Goal: Information Seeking & Learning: Learn about a topic

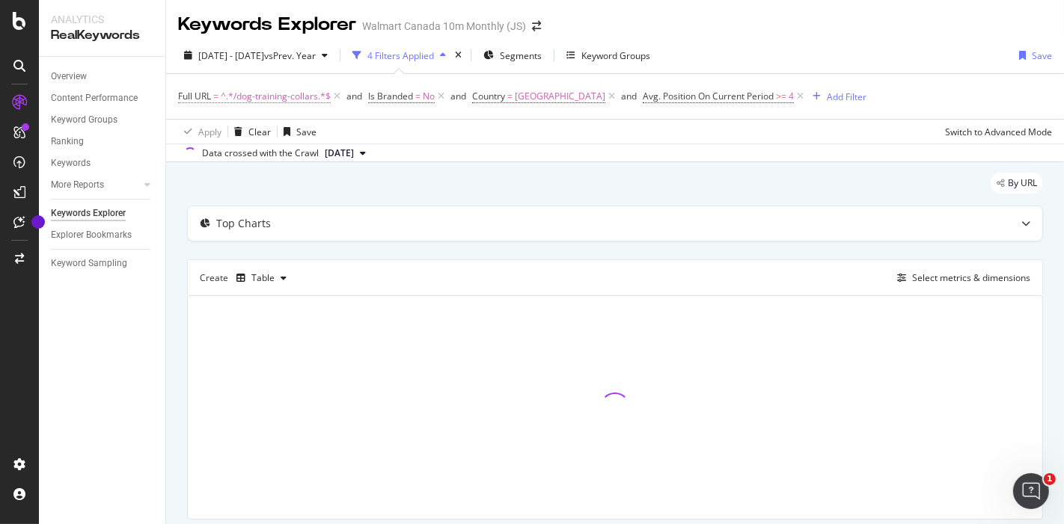
click at [279, 97] on span "^.*/dog-training-collars.*$" at bounding box center [276, 96] width 110 height 21
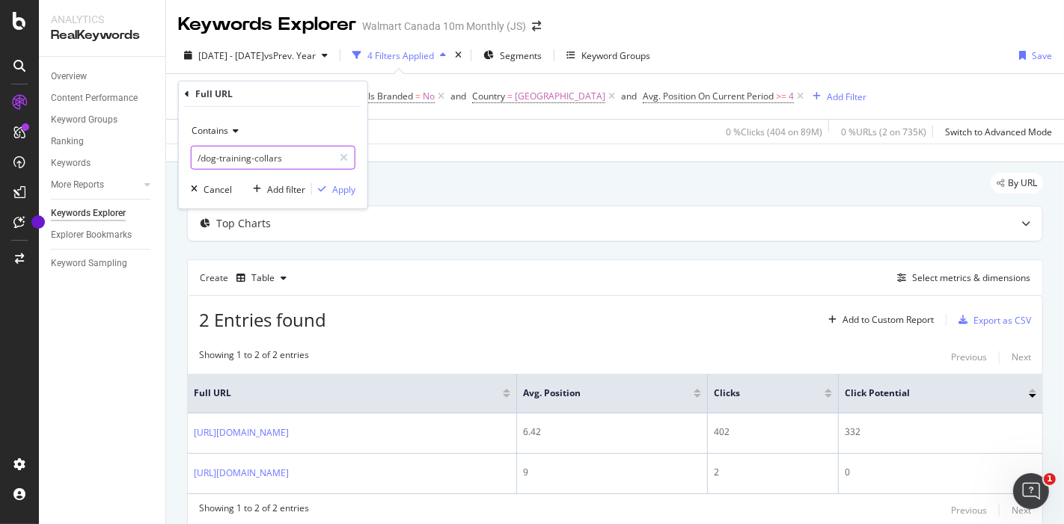
click at [296, 162] on input "/dog-training-collars" at bounding box center [261, 158] width 141 height 24
paste input "dog-leashe"
type input "/dog-leashes/"
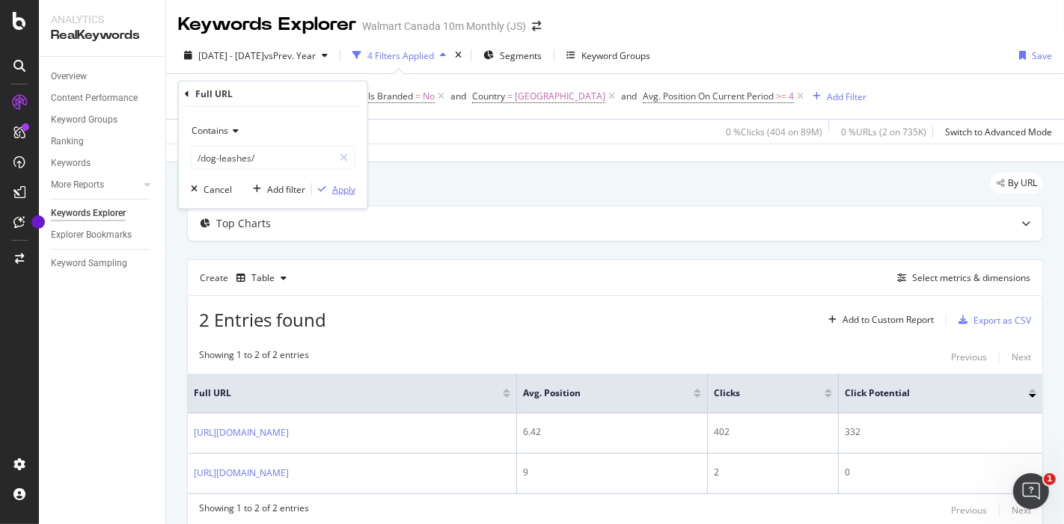
click at [346, 186] on div "Apply" at bounding box center [343, 189] width 23 height 13
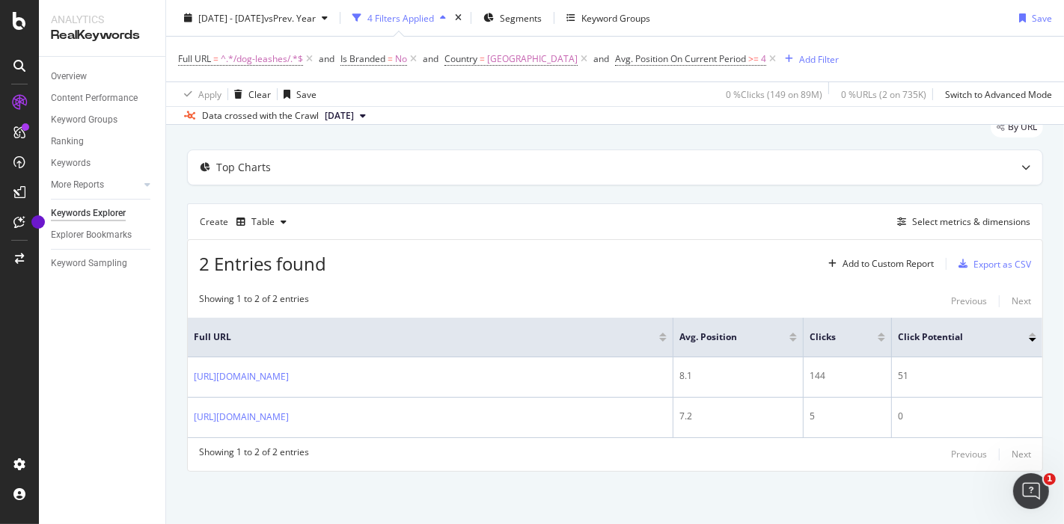
scroll to position [79, 0]
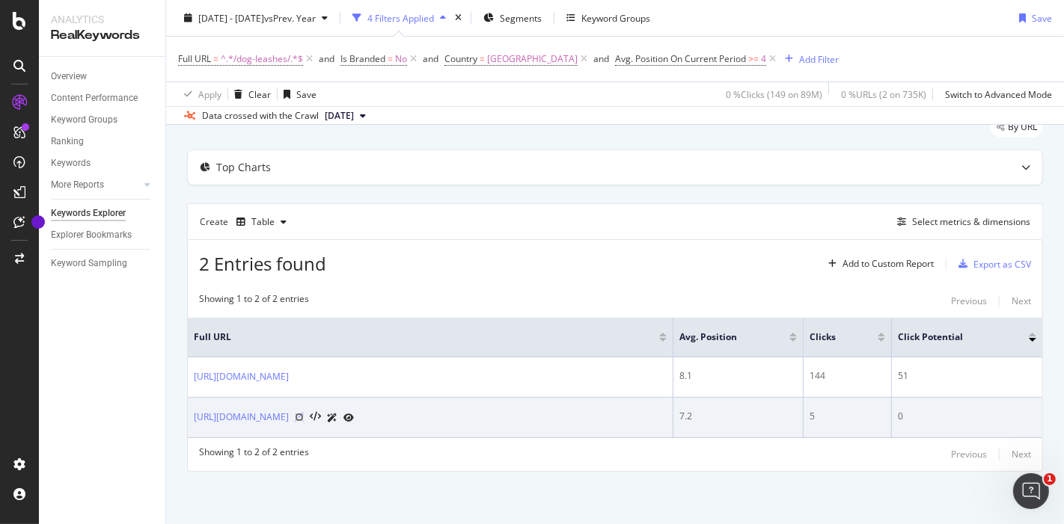
click at [304, 413] on icon at bounding box center [299, 417] width 9 height 9
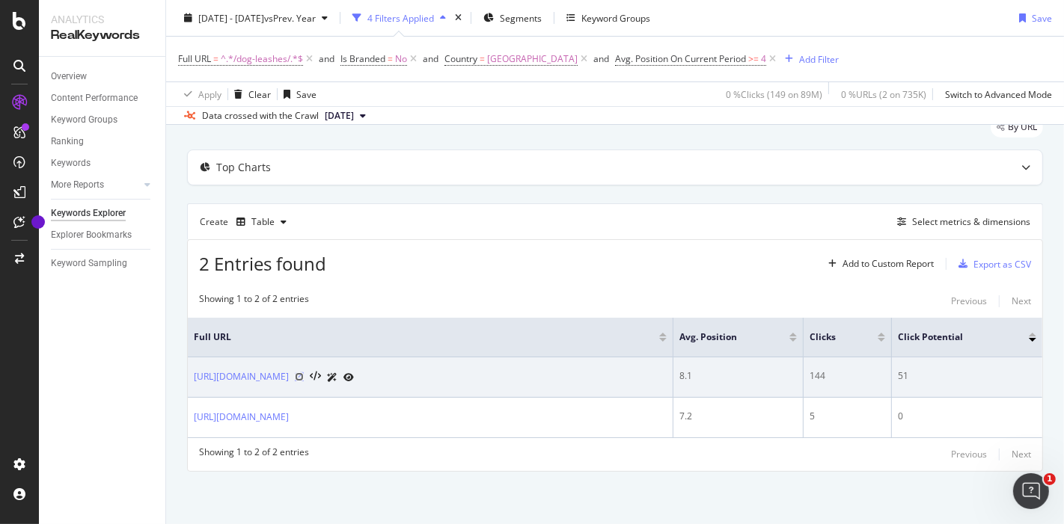
click at [304, 373] on icon at bounding box center [299, 377] width 9 height 9
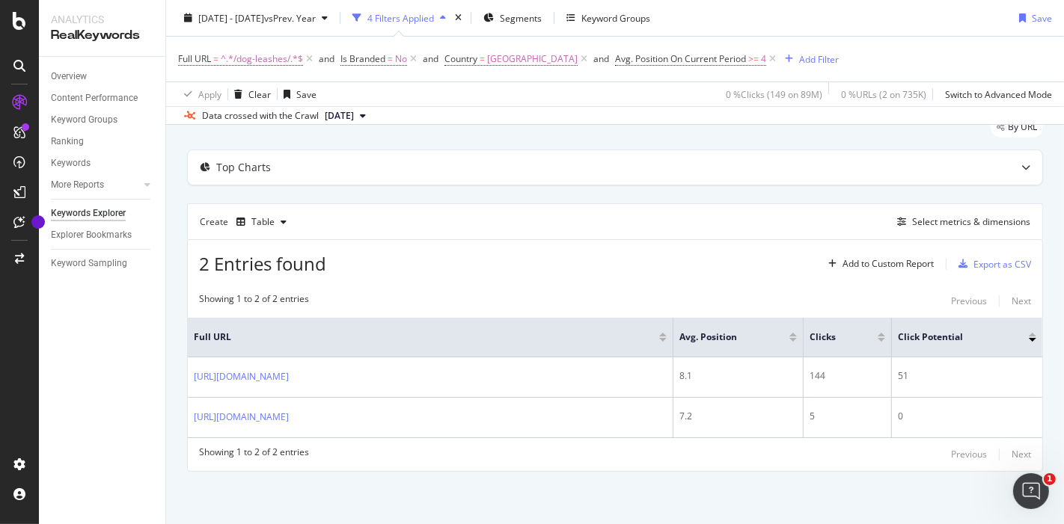
click at [561, 240] on div "2 Entries found Add to Custom Report Export as CSV" at bounding box center [615, 258] width 854 height 37
click at [766, 55] on icon at bounding box center [772, 59] width 13 height 15
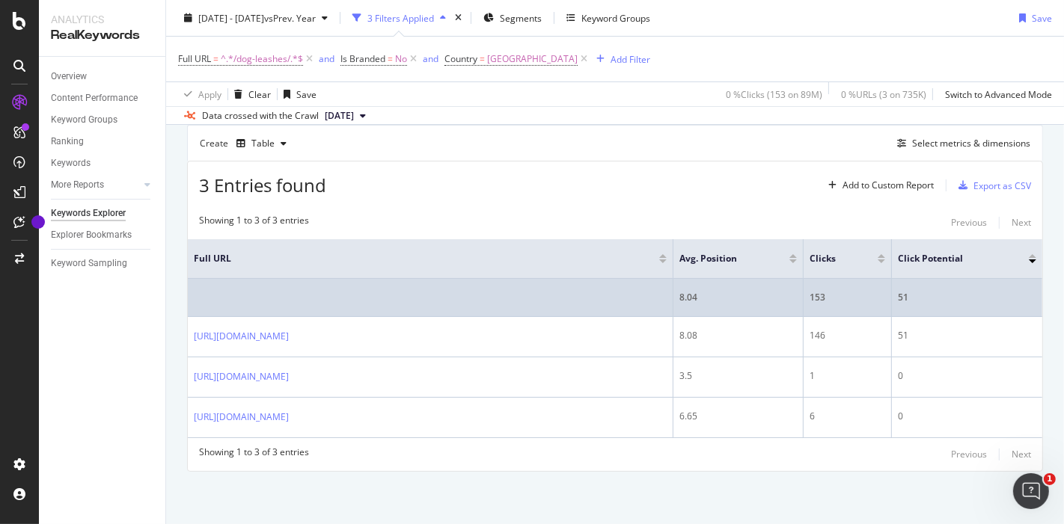
scroll to position [140, 0]
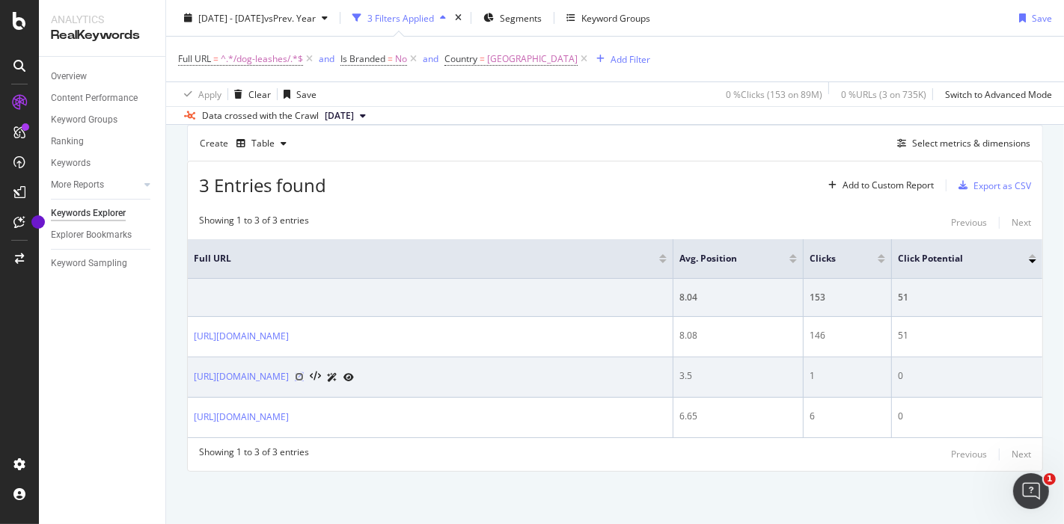
click at [304, 381] on icon at bounding box center [299, 377] width 9 height 9
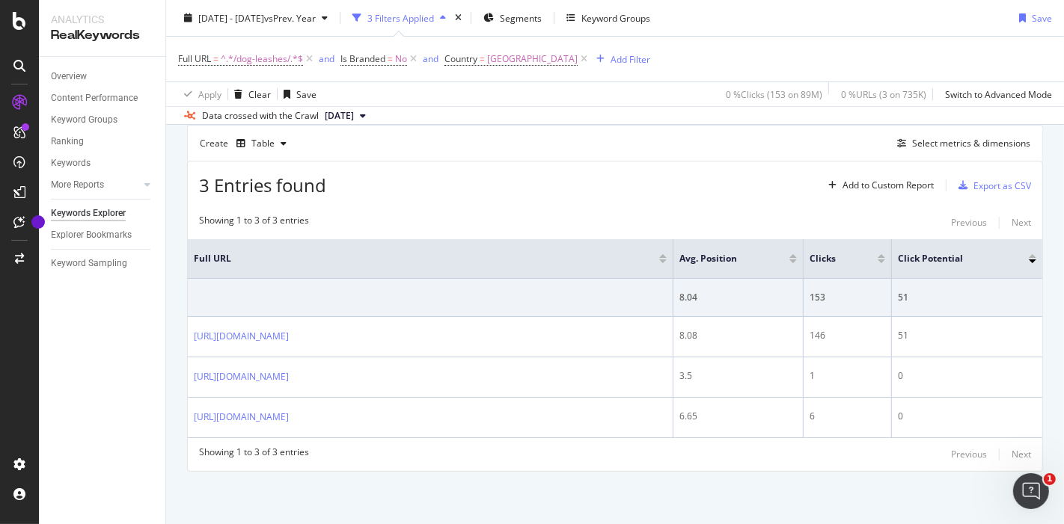
click at [587, 152] on div "Create Table Select metrics & dimensions" at bounding box center [615, 143] width 856 height 36
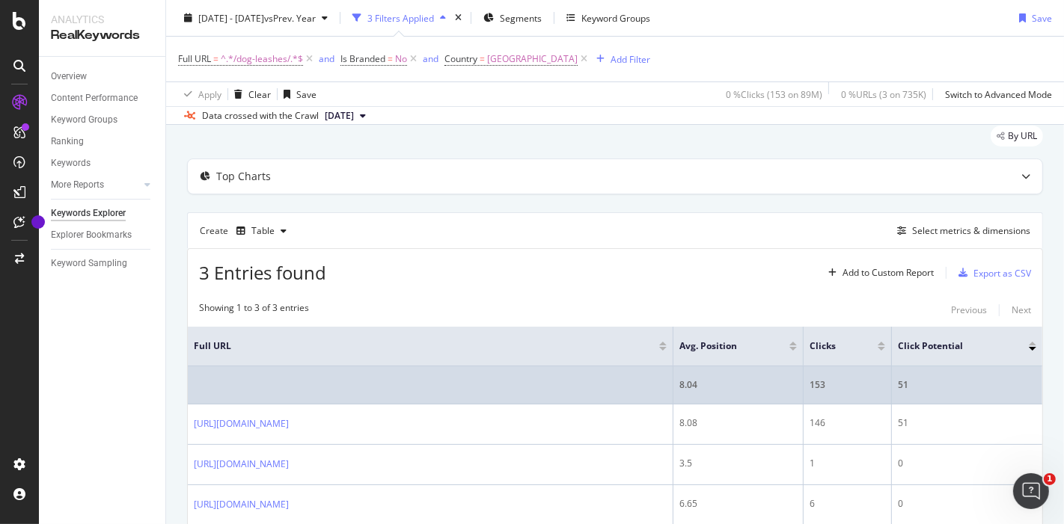
scroll to position [0, 0]
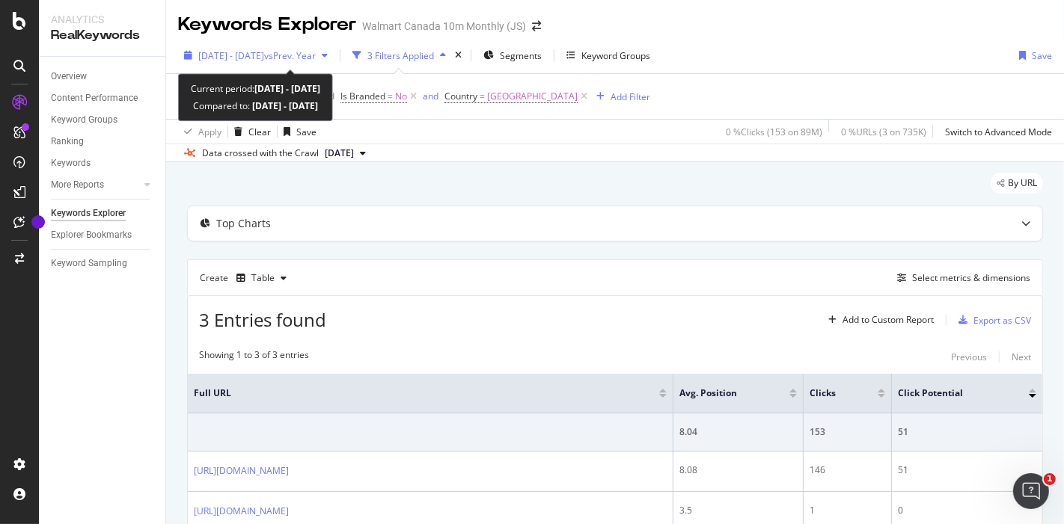
click at [316, 61] on div "[DATE] - [DATE] vs Prev. Year" at bounding box center [256, 55] width 117 height 13
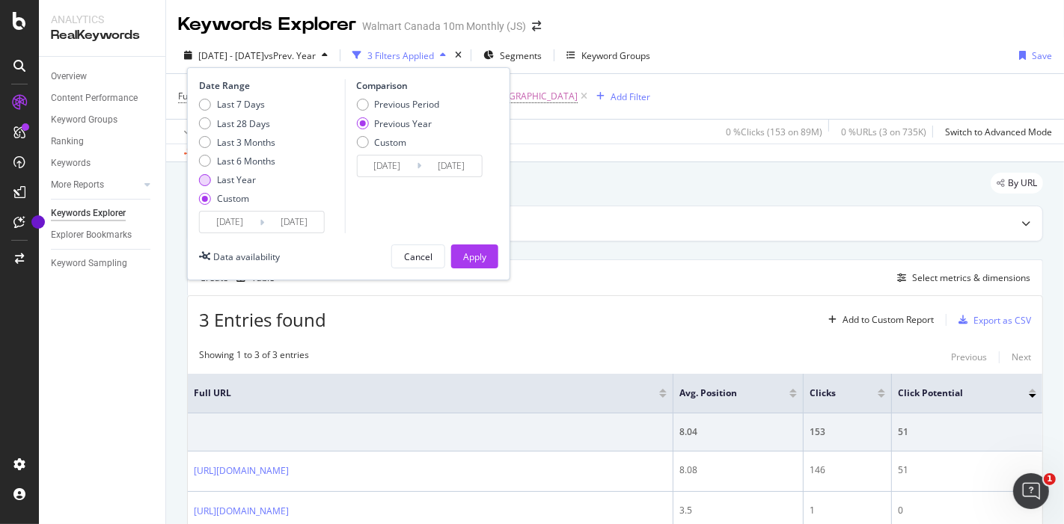
click at [239, 183] on div "Last Year" at bounding box center [236, 180] width 39 height 13
type input "[DATE]"
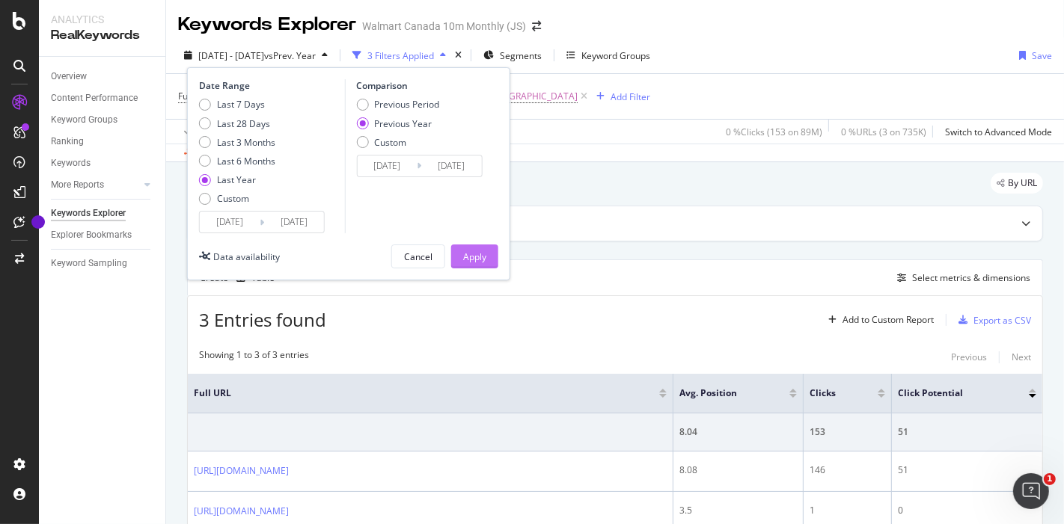
click at [479, 263] on div "Apply" at bounding box center [474, 256] width 23 height 22
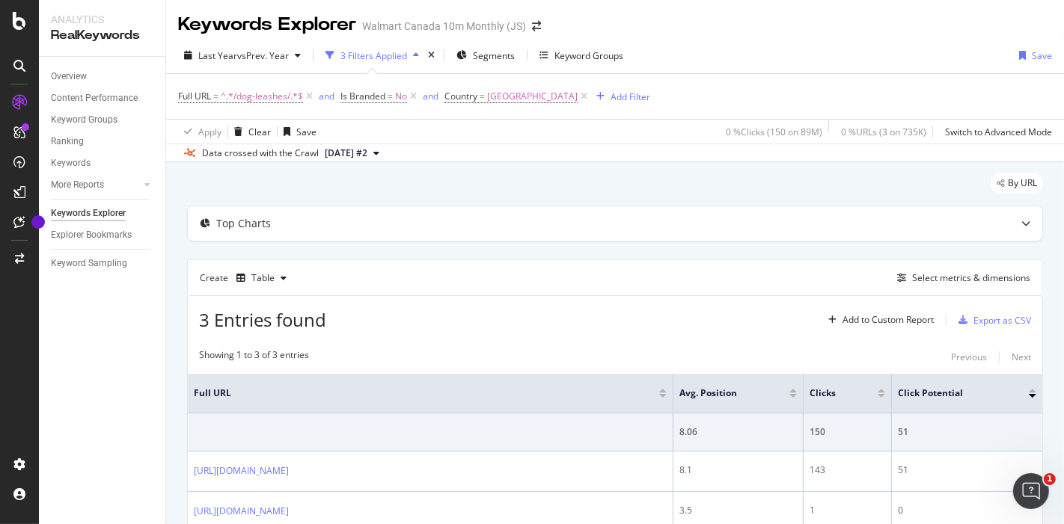
click at [643, 275] on div "Create Table Select metrics & dimensions" at bounding box center [615, 278] width 856 height 36
